Goal: Communication & Community: Ask a question

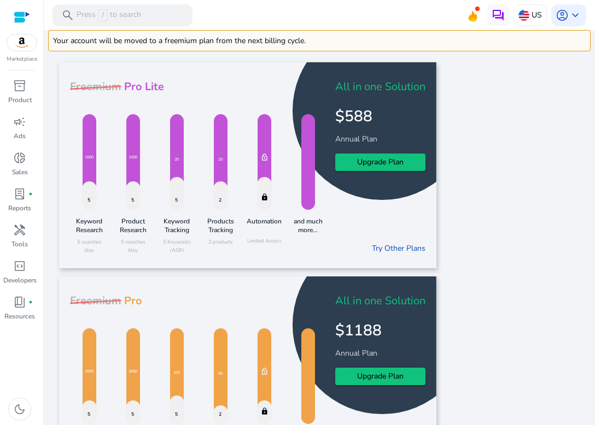
click at [486, 78] on app-try-paid-features-card "Freemium Pro Lite 5 1000 Keyword Research 5 searches /day 5 1000 Product Resear…" at bounding box center [319, 165] width 520 height 206
click at [502, 21] on button at bounding box center [498, 15] width 22 height 22
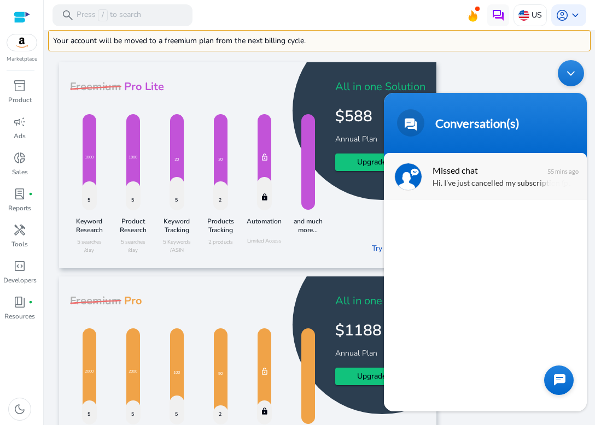
click at [479, 182] on div "Hi. I've just cancelled my subscription (purchased 2-[DATE]) and would like to …" at bounding box center [501, 184] width 138 height 13
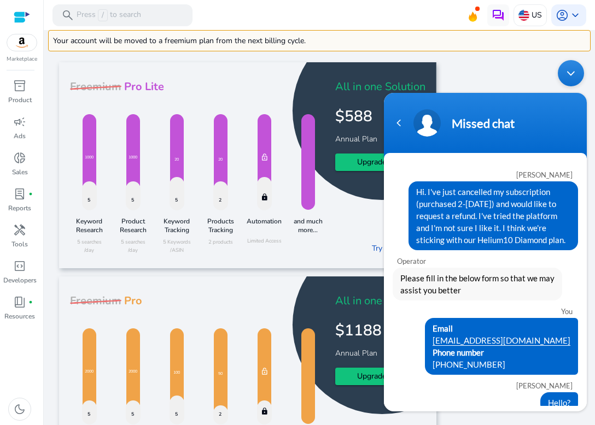
click at [430, 210] on span "Hi. I've just cancelled my subscription (purchased 2-[DATE]) and would like to …" at bounding box center [493, 216] width 154 height 60
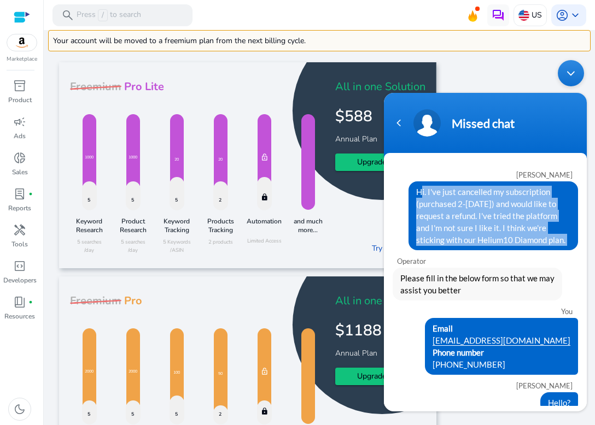
click at [430, 210] on span "Hi. I've just cancelled my subscription (purchased 2-[DATE]) and would like to …" at bounding box center [493, 216] width 154 height 60
copy div "Hi. I've just cancelled my subscription (purchased 2-[DATE]) and would like to …"
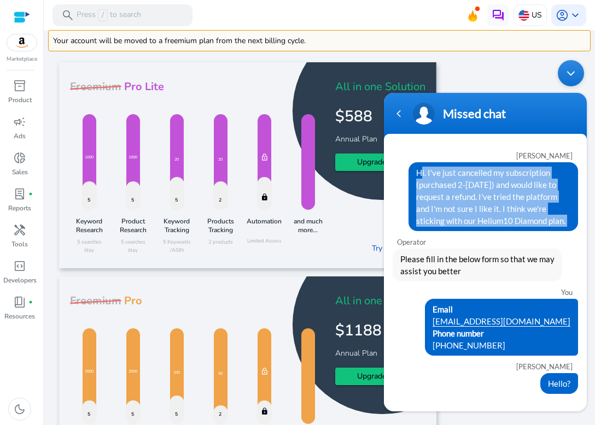
scroll to position [4, 0]
click at [396, 111] on div "Navigation go back" at bounding box center [398, 114] width 16 height 16
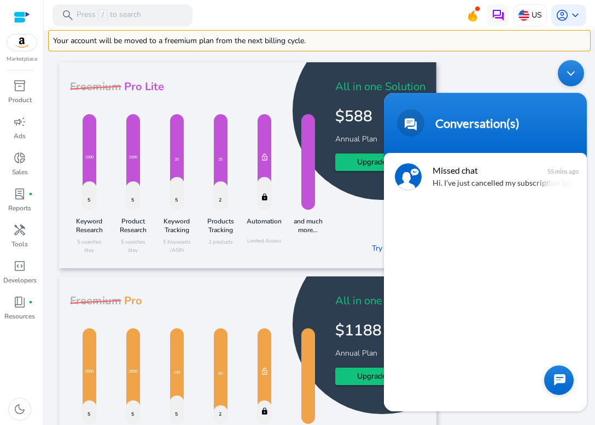
click at [558, 377] on div at bounding box center [559, 381] width 30 height 30
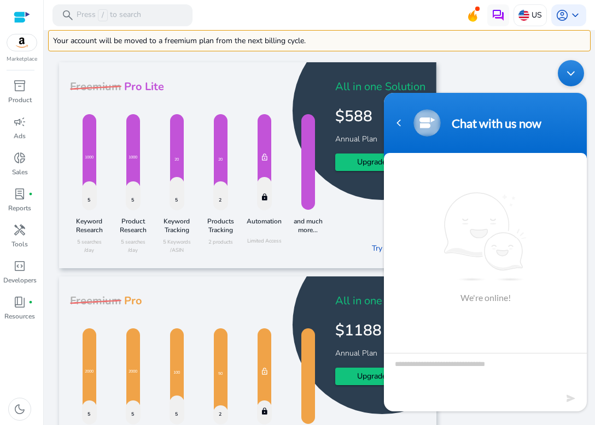
click at [487, 365] on textarea "Type your message and hit 'Enter'" at bounding box center [485, 372] width 203 height 38
type textarea "**********"
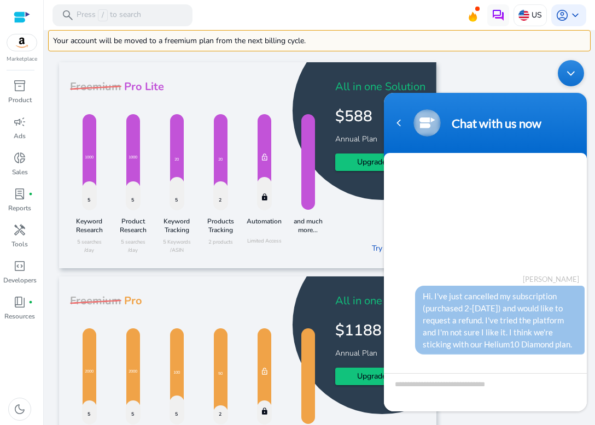
scroll to position [98, 0]
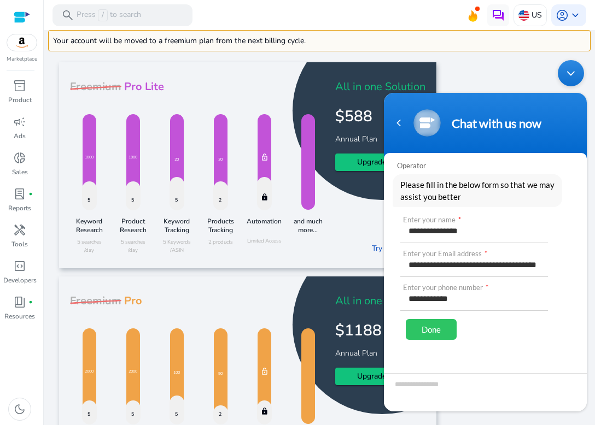
click at [435, 335] on div "Done" at bounding box center [431, 329] width 51 height 21
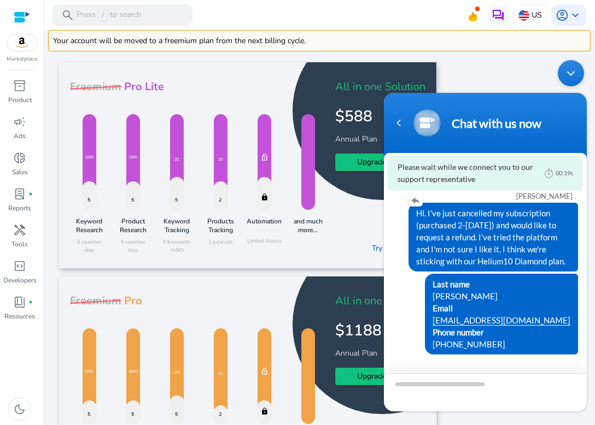
scroll to position [113, 0]
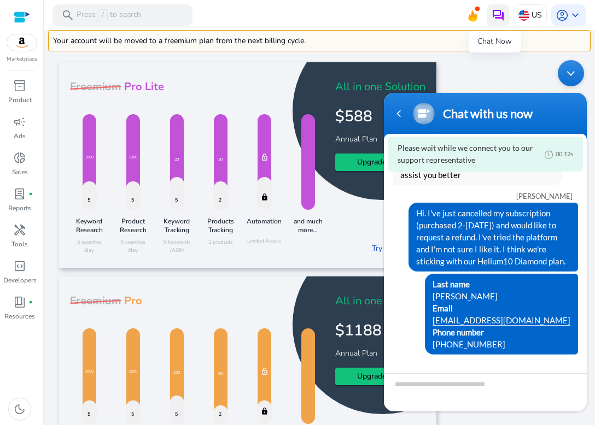
click at [502, 22] on button at bounding box center [498, 15] width 22 height 22
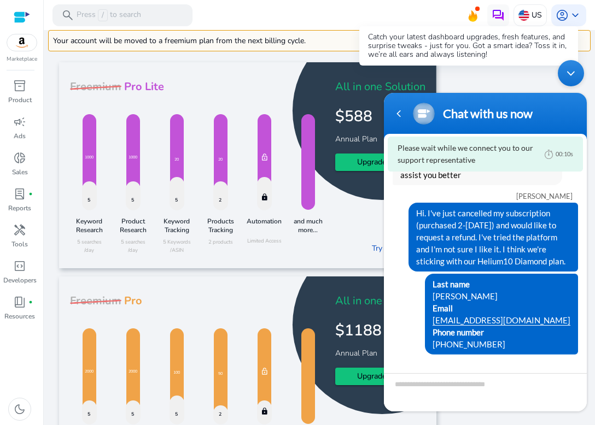
click at [465, 15] on icon at bounding box center [472, 14] width 16 height 15
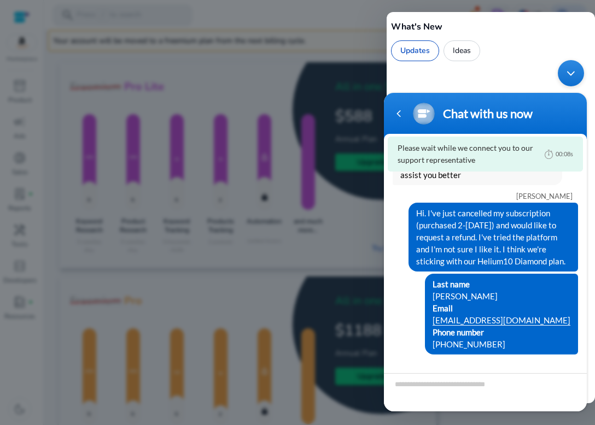
click at [309, 97] on div at bounding box center [297, 212] width 595 height 425
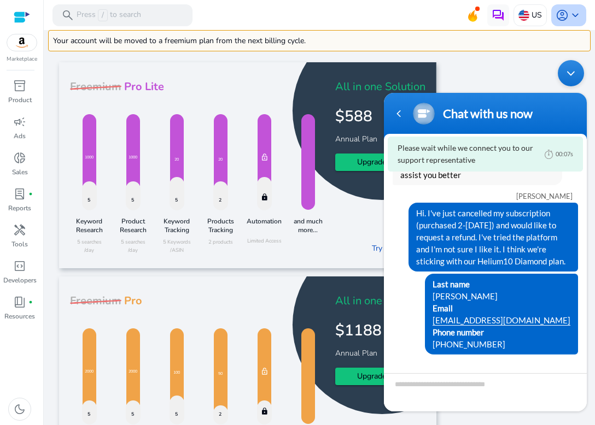
click at [569, 17] on span "keyboard_arrow_down" at bounding box center [575, 15] width 13 height 13
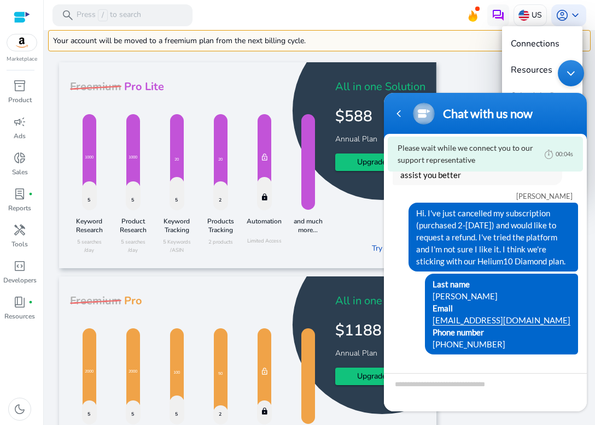
click at [445, 63] on body "Chat with us now Please wait while we connect you to our support representative…" at bounding box center [485, 236] width 214 height 362
click at [572, 76] on div "Minimize live chat window" at bounding box center [571, 73] width 26 height 26
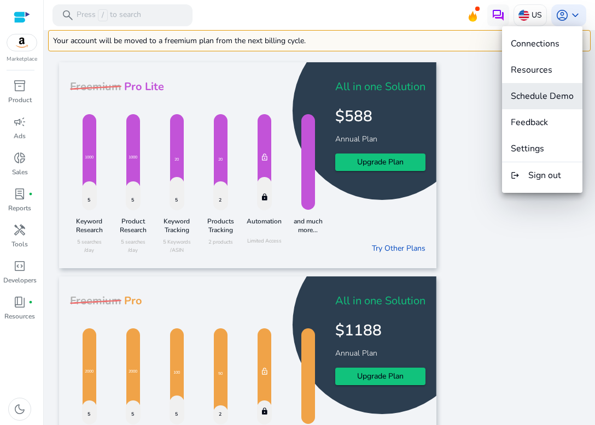
click at [556, 98] on span "Schedule Demo" at bounding box center [542, 96] width 63 height 12
